Goal: Task Accomplishment & Management: Manage account settings

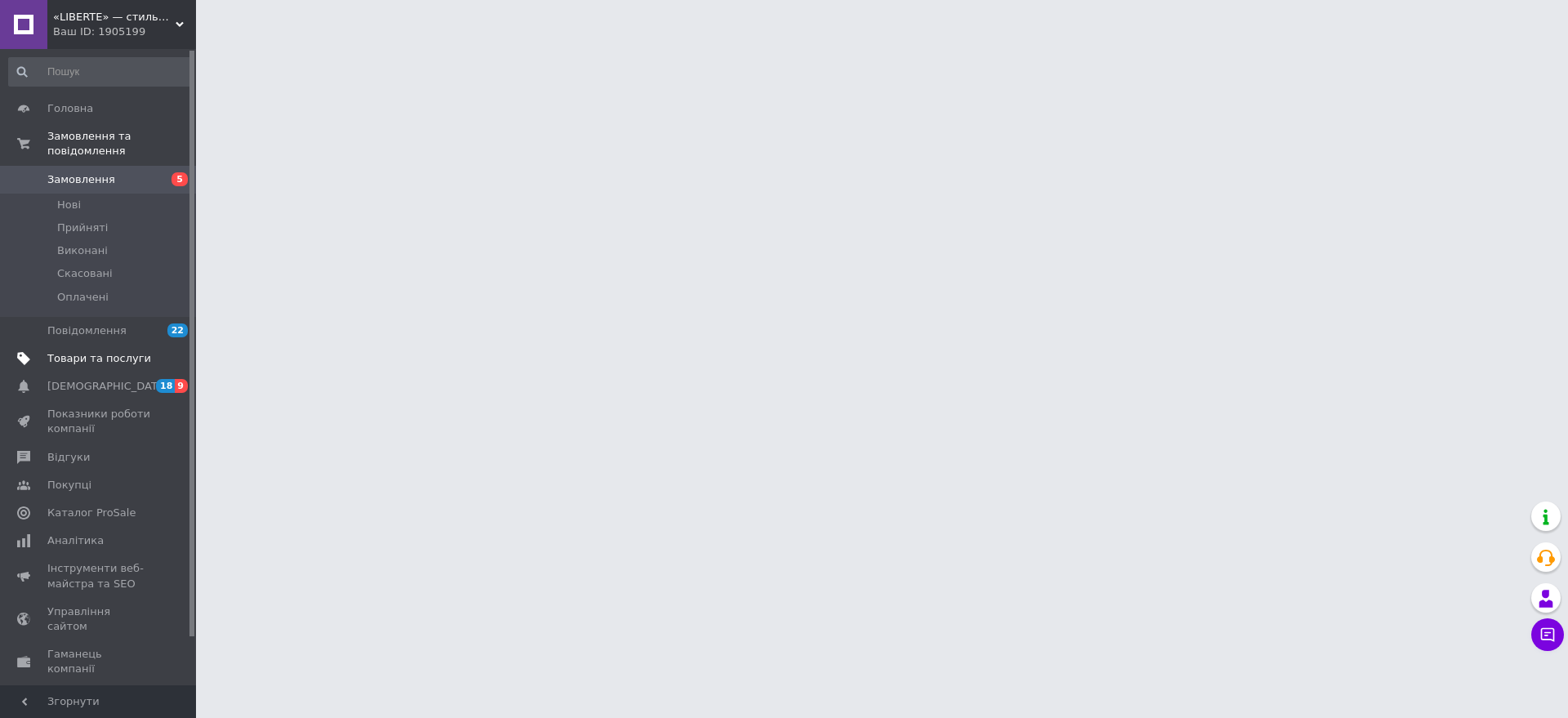
click at [114, 351] on span "Товари та послуги" at bounding box center [99, 359] width 104 height 15
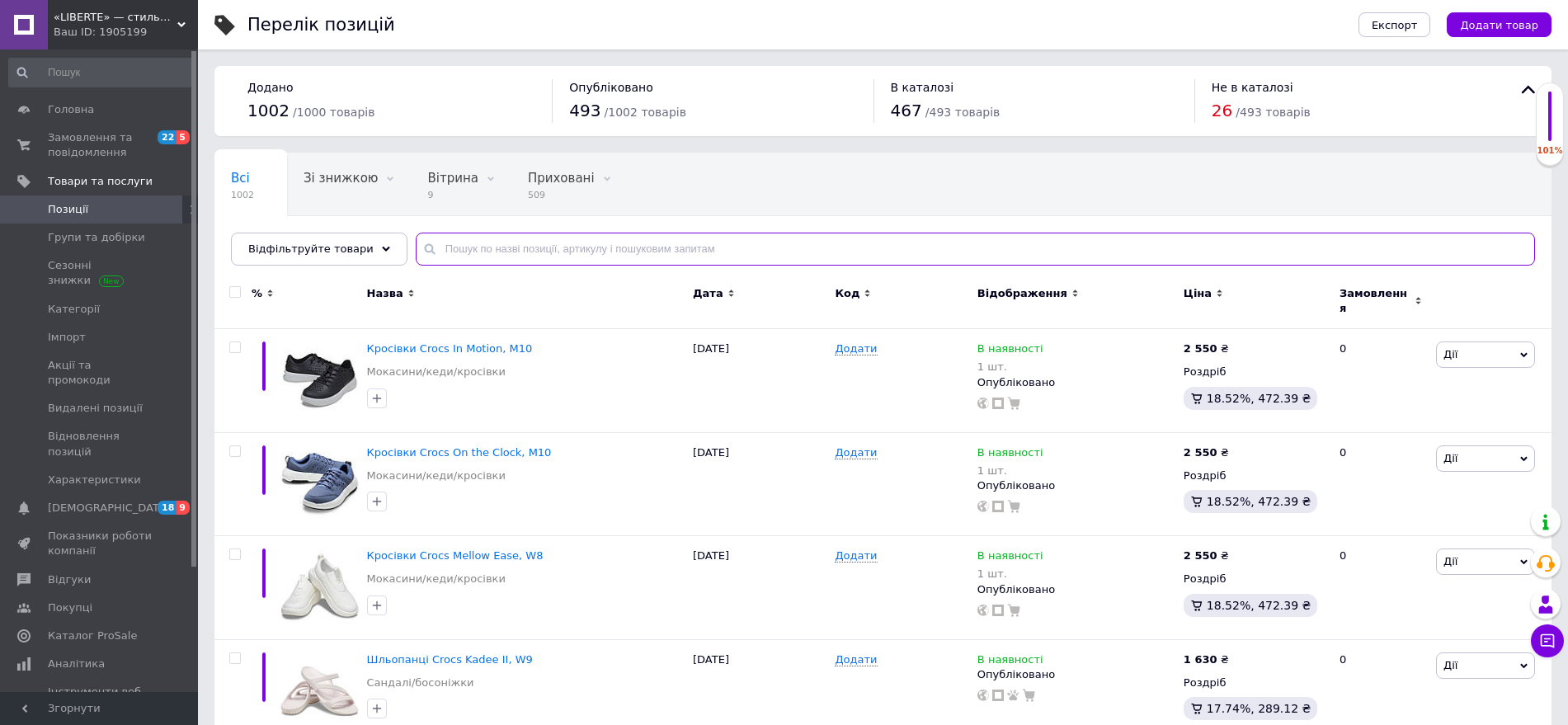
click at [622, 245] on input "text" at bounding box center [974, 249] width 1119 height 33
paste input "Bunshee"
type input "Bunshee"
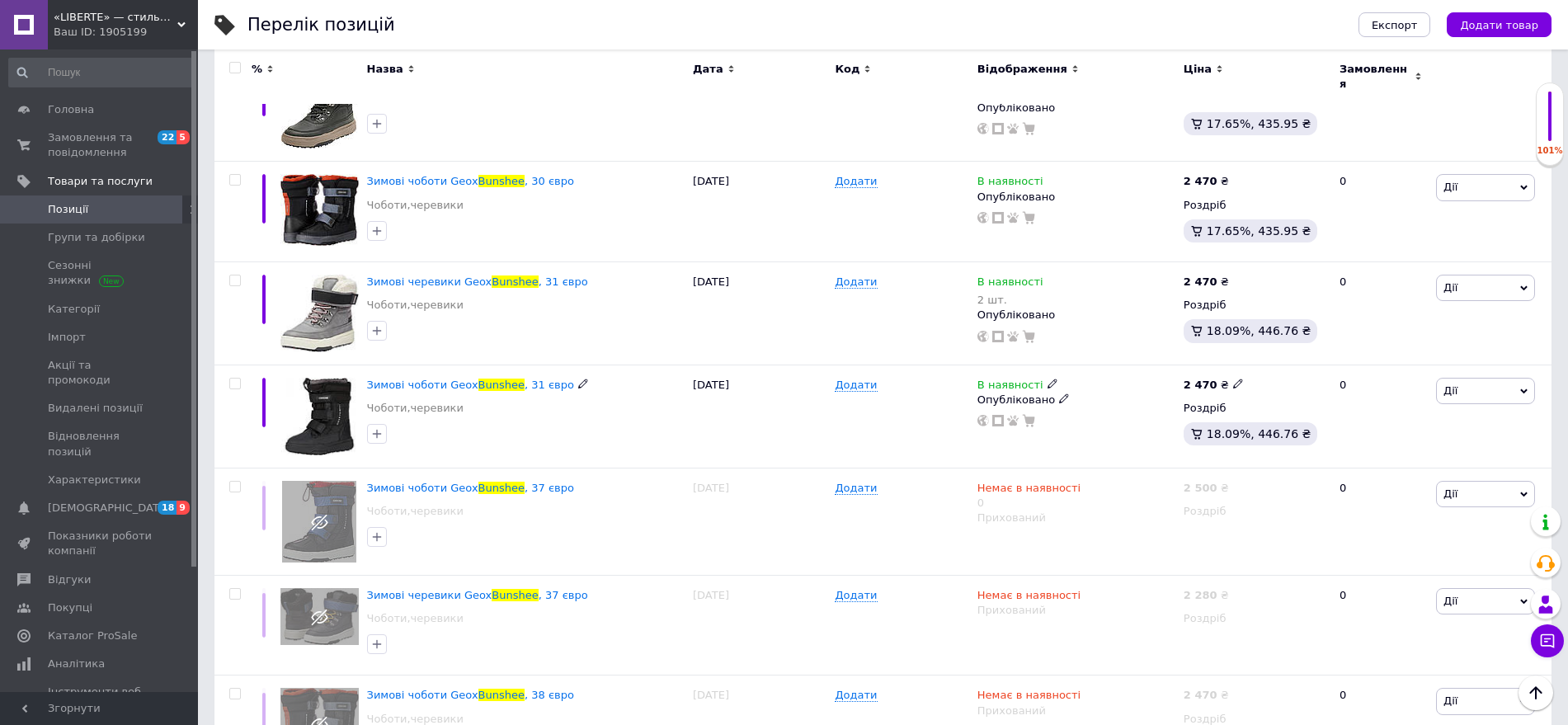
scroll to position [735, 0]
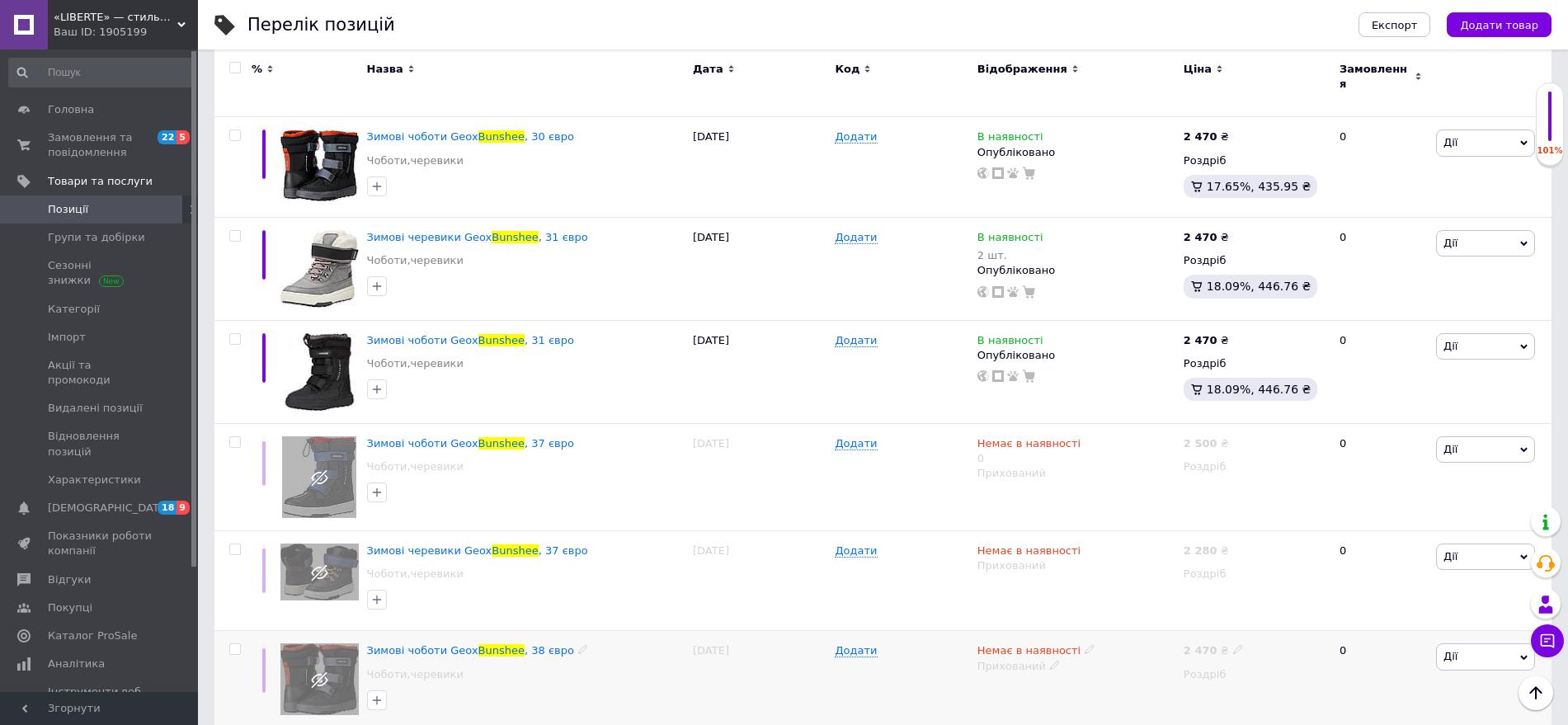
click at [1013, 659] on div "Прихований" at bounding box center [1076, 667] width 198 height 15
click at [1005, 681] on ul "Опубліковано Чернетка" at bounding box center [1072, 709] width 205 height 56
click at [1035, 659] on div "Прихований" at bounding box center [1076, 667] width 198 height 15
click at [1035, 687] on li "Опубліковано" at bounding box center [1072, 698] width 204 height 23
click at [1033, 644] on span "Немає в наявності" at bounding box center [1029, 653] width 103 height 17
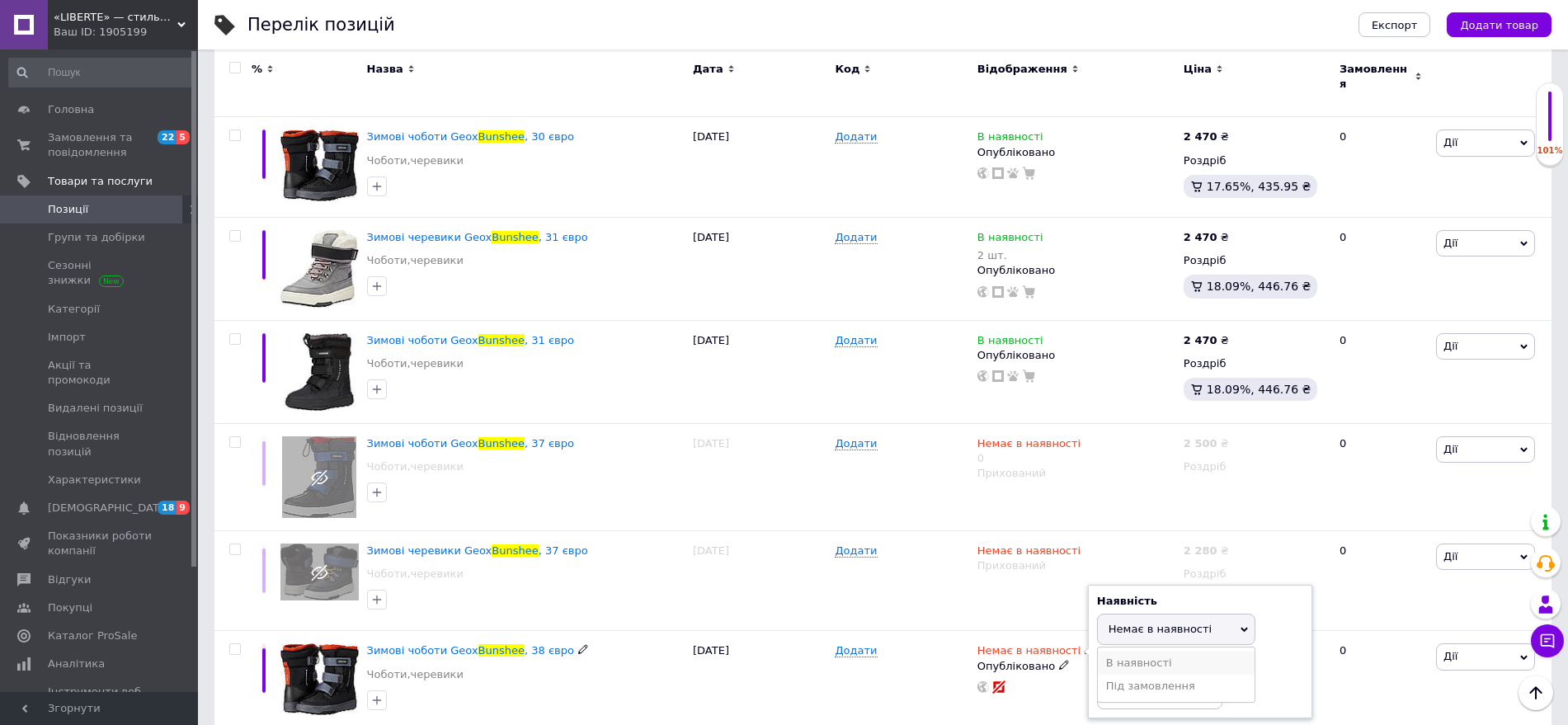
click at [1130, 652] on li "В наявності" at bounding box center [1175, 663] width 157 height 23
click at [891, 669] on div "Додати" at bounding box center [901, 681] width 142 height 99
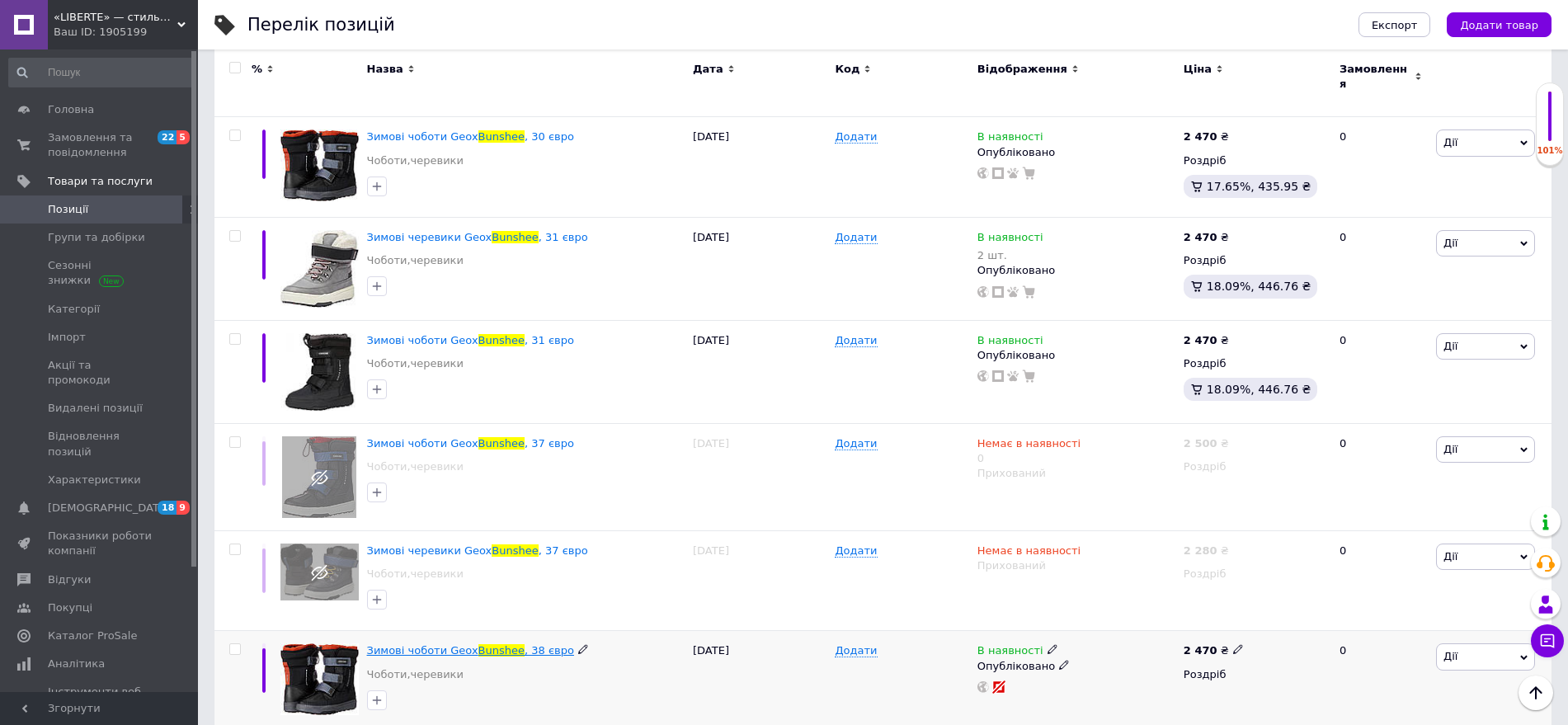
click at [452, 644] on span "Зимові чоботи Geox" at bounding box center [422, 650] width 112 height 12
